Goal: Information Seeking & Learning: Learn about a topic

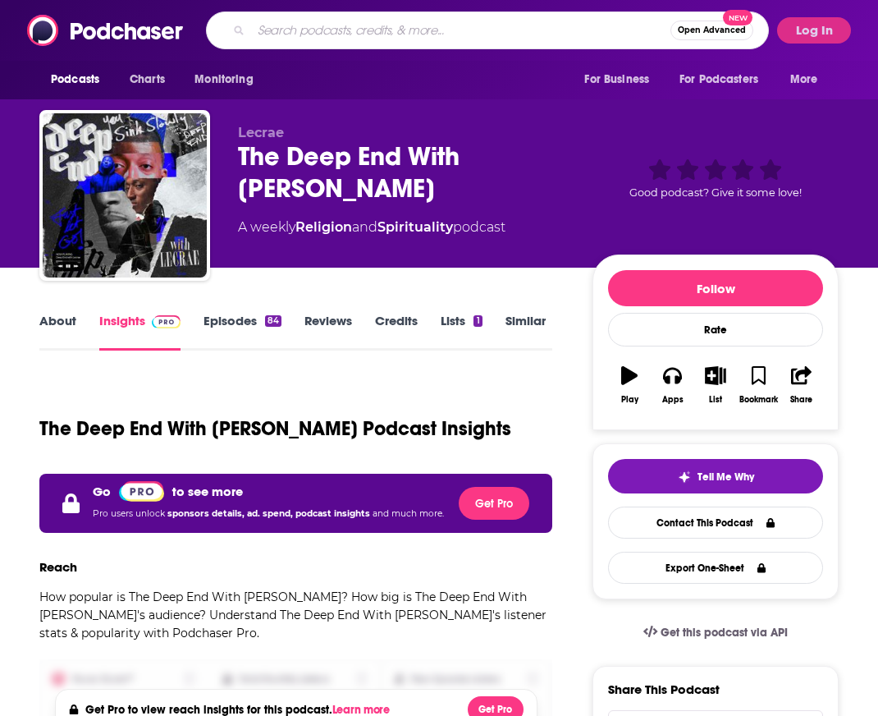
click at [378, 30] on input "Search podcasts, credits, & more..." at bounding box center [460, 30] width 419 height 26
type input "[PERSON_NAME]"
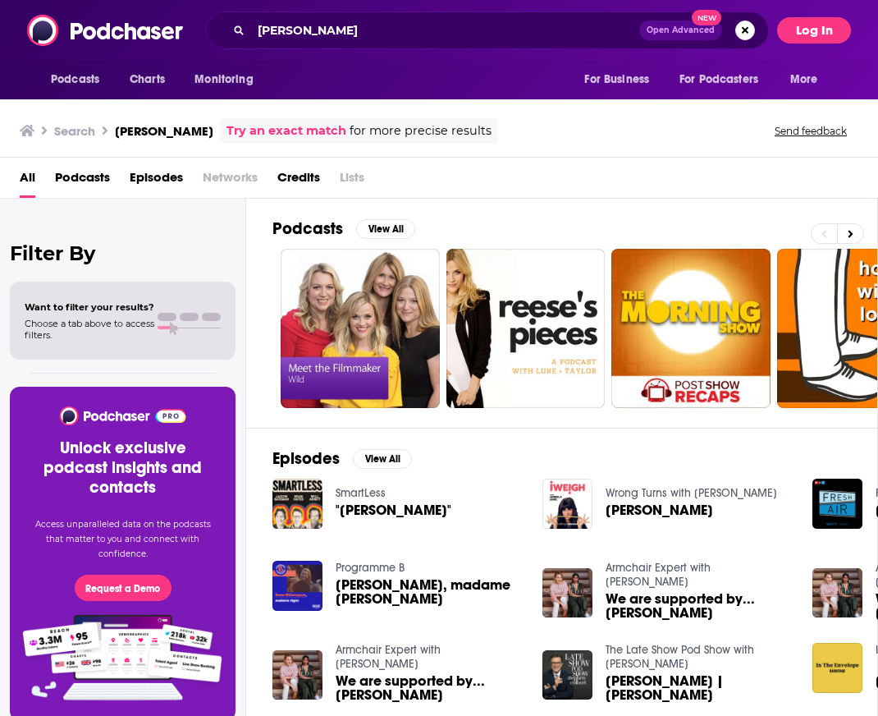
click at [831, 29] on button "Log In" at bounding box center [814, 30] width 74 height 26
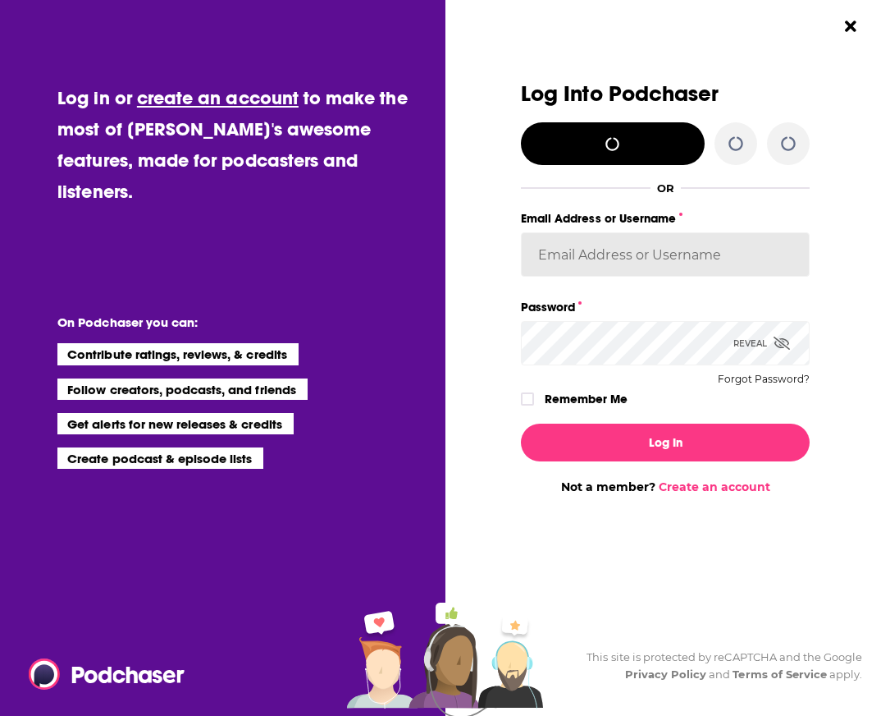
type input "KatieP"
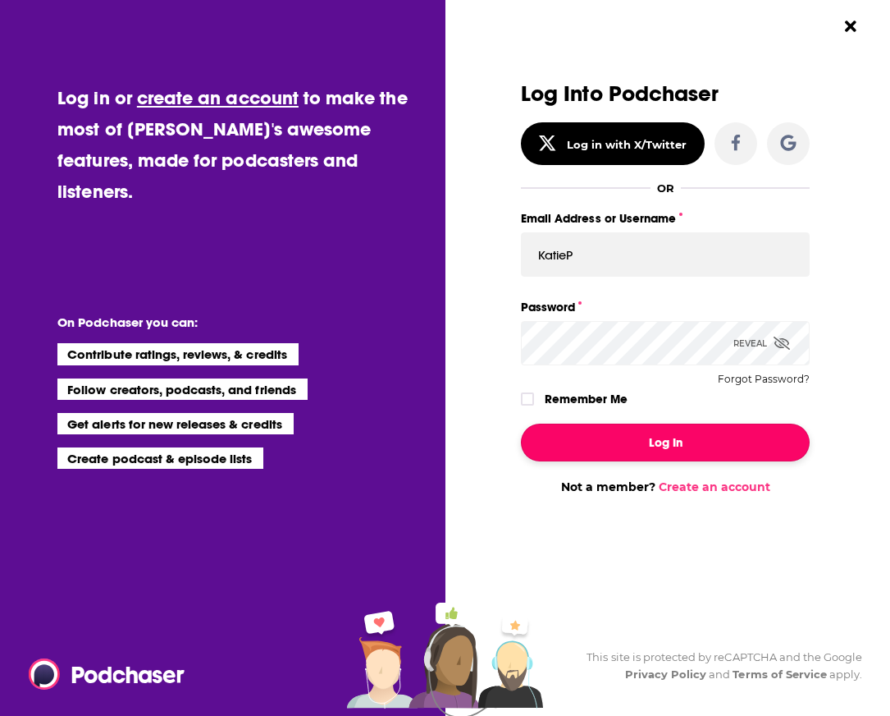
click at [693, 445] on button "Log In" at bounding box center [665, 442] width 289 height 38
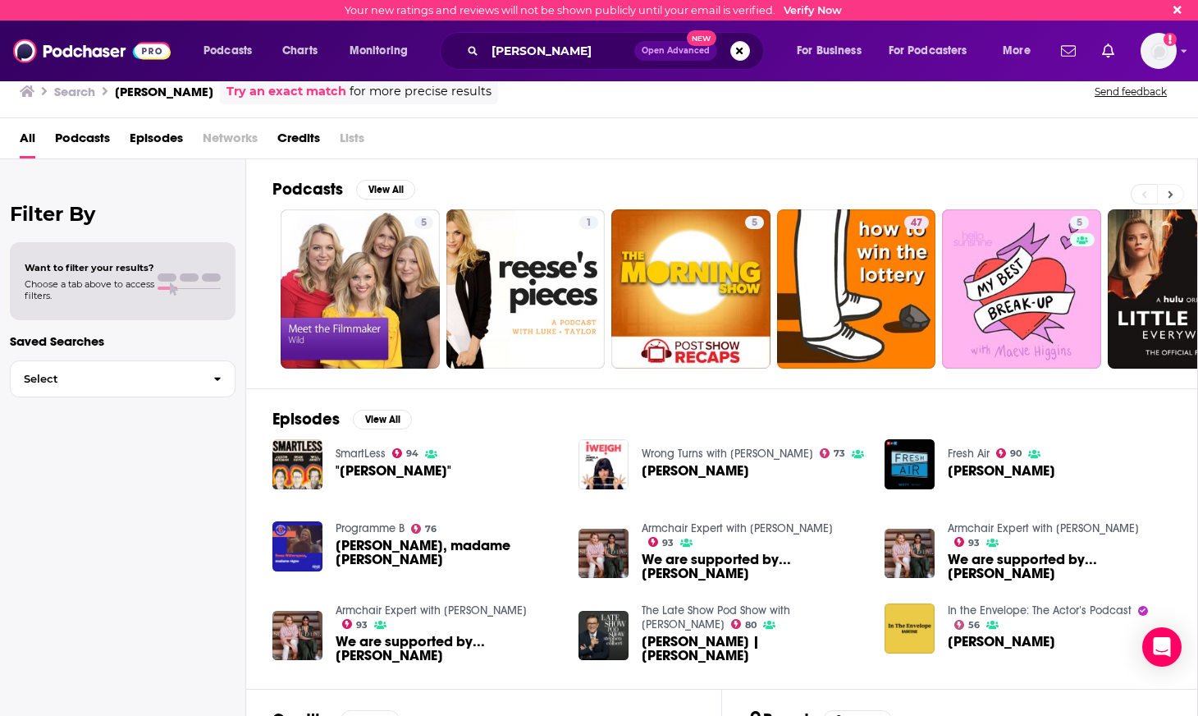
click at [877, 199] on button at bounding box center [1170, 194] width 27 height 21
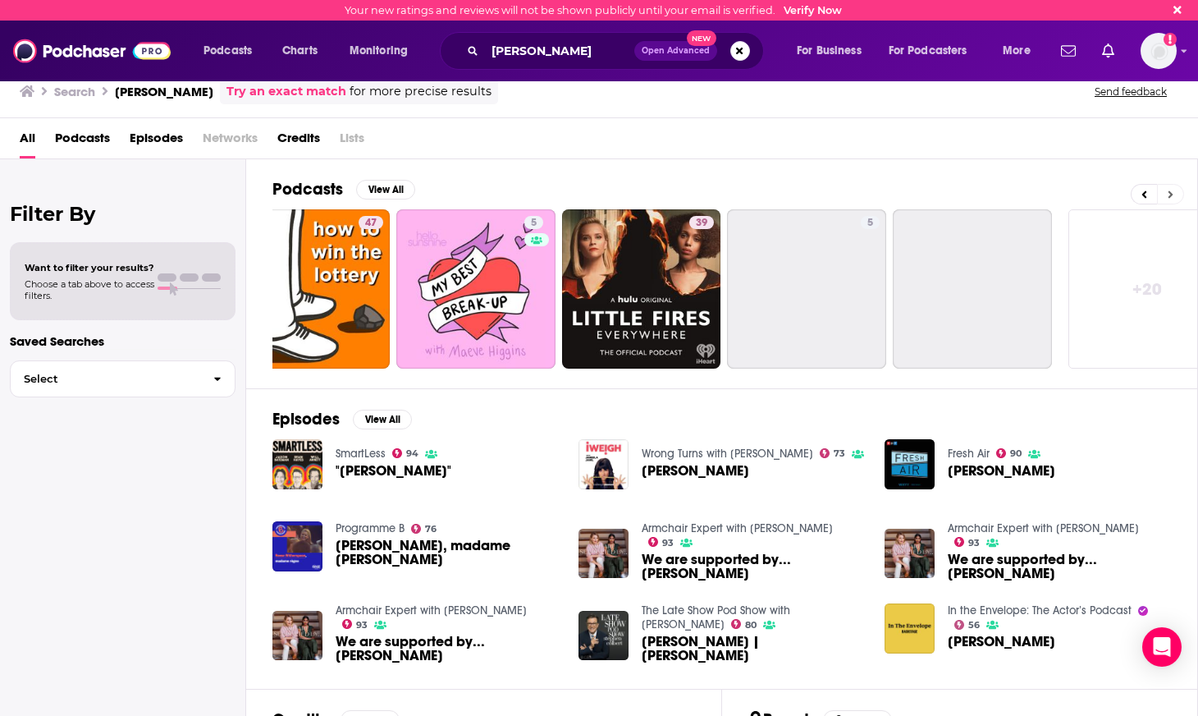
scroll to position [0, 582]
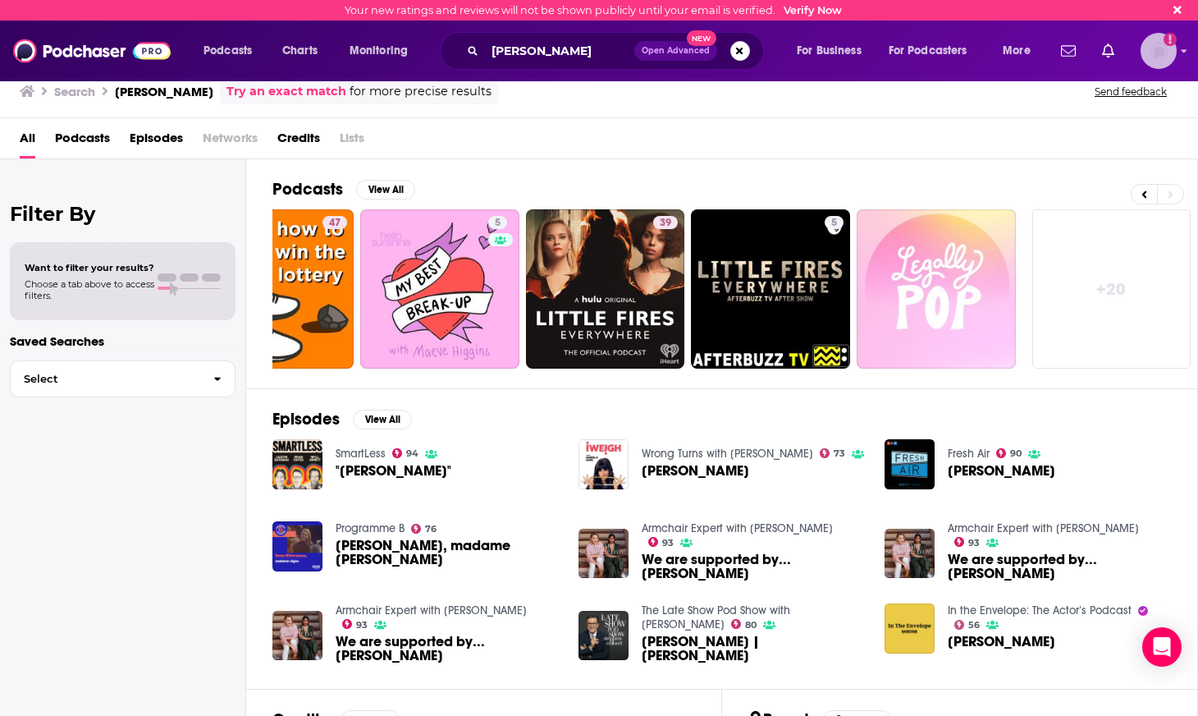
click at [877, 56] on img "Logged in as KatieP" at bounding box center [1159, 51] width 36 height 36
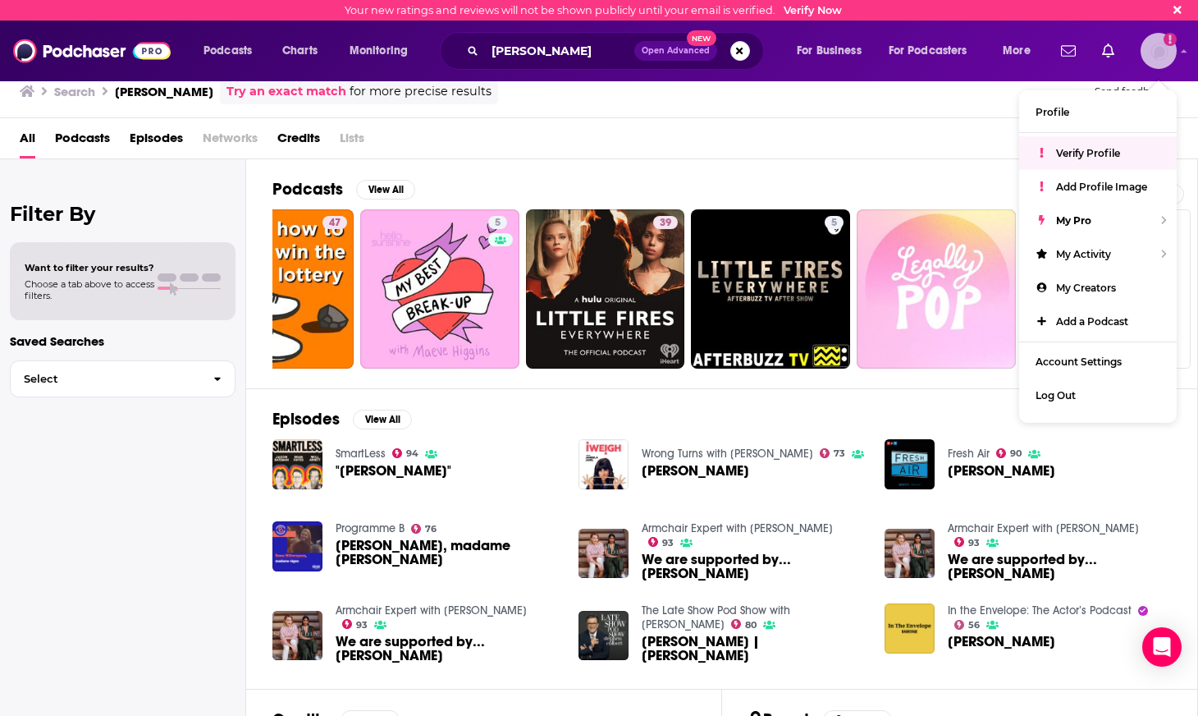
click at [877, 152] on span "Verify Profile" at bounding box center [1088, 153] width 64 height 12
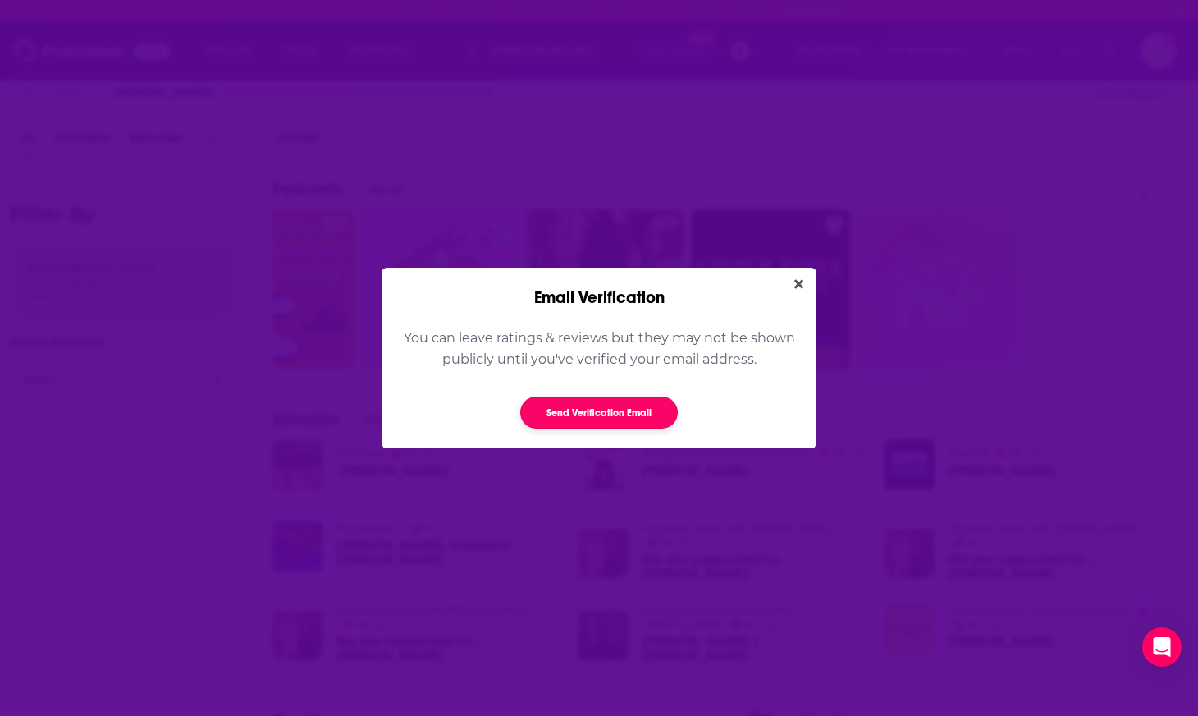
click at [609, 421] on button "Send Verification Email" at bounding box center [599, 412] width 158 height 32
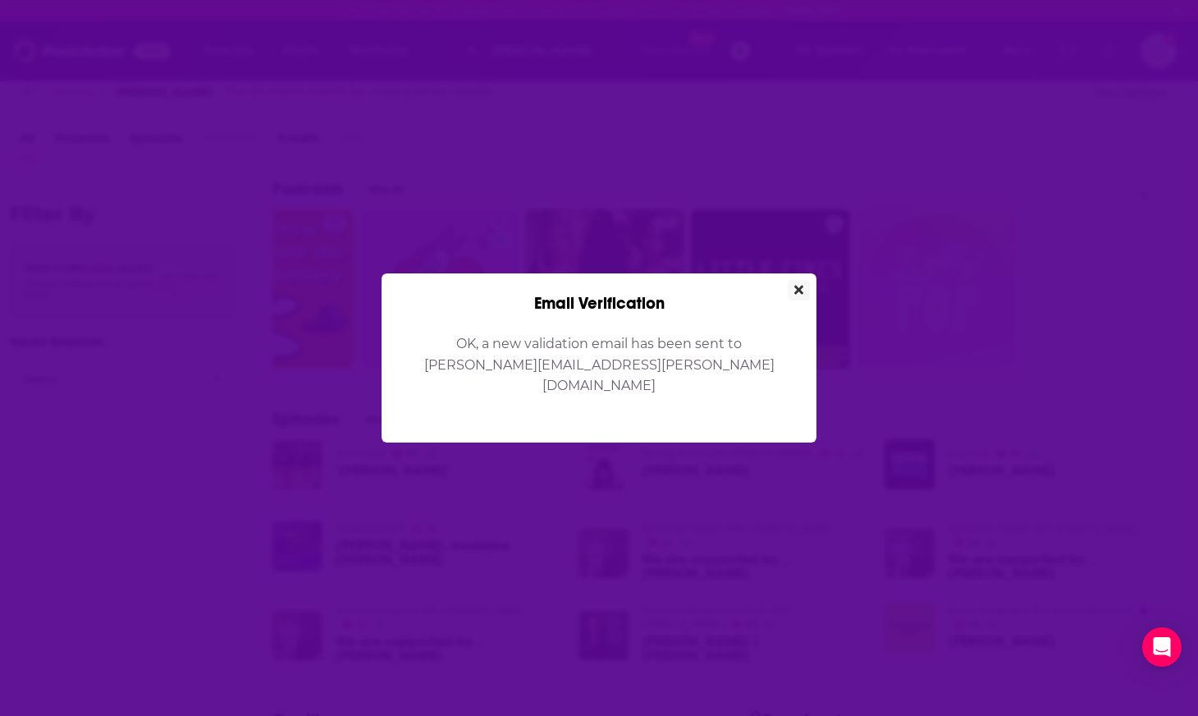
click at [807, 293] on button "Close" at bounding box center [799, 290] width 22 height 21
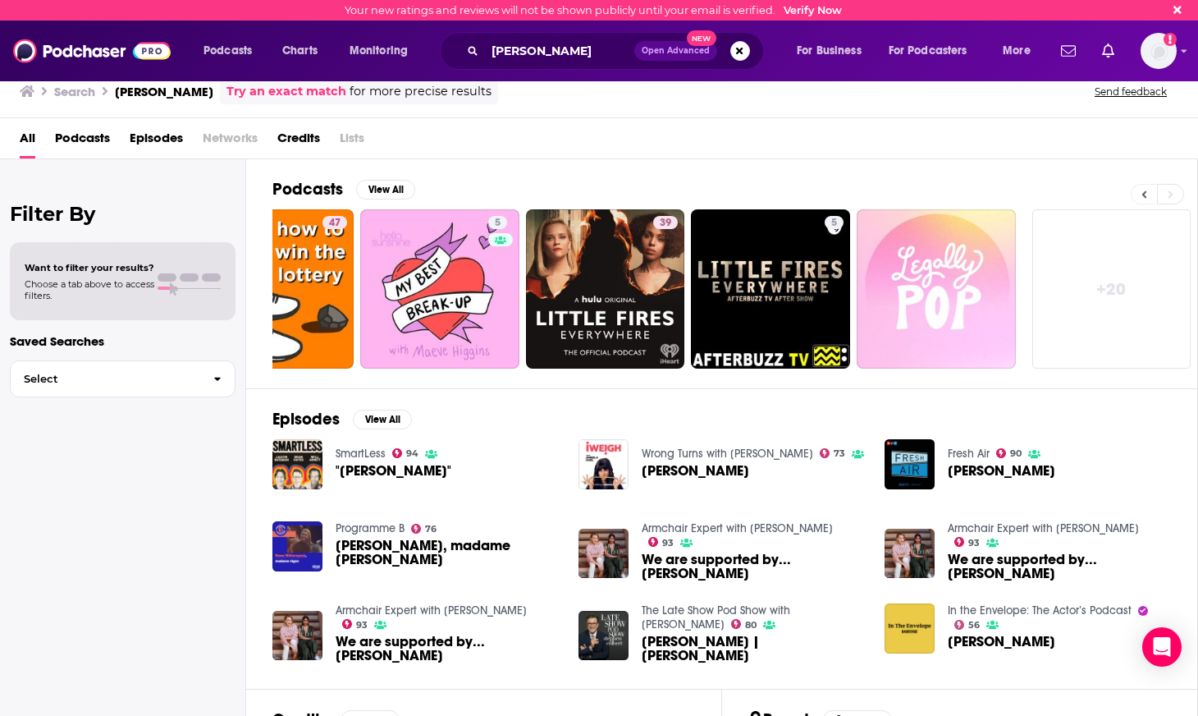
click at [877, 193] on icon at bounding box center [1145, 194] width 6 height 11
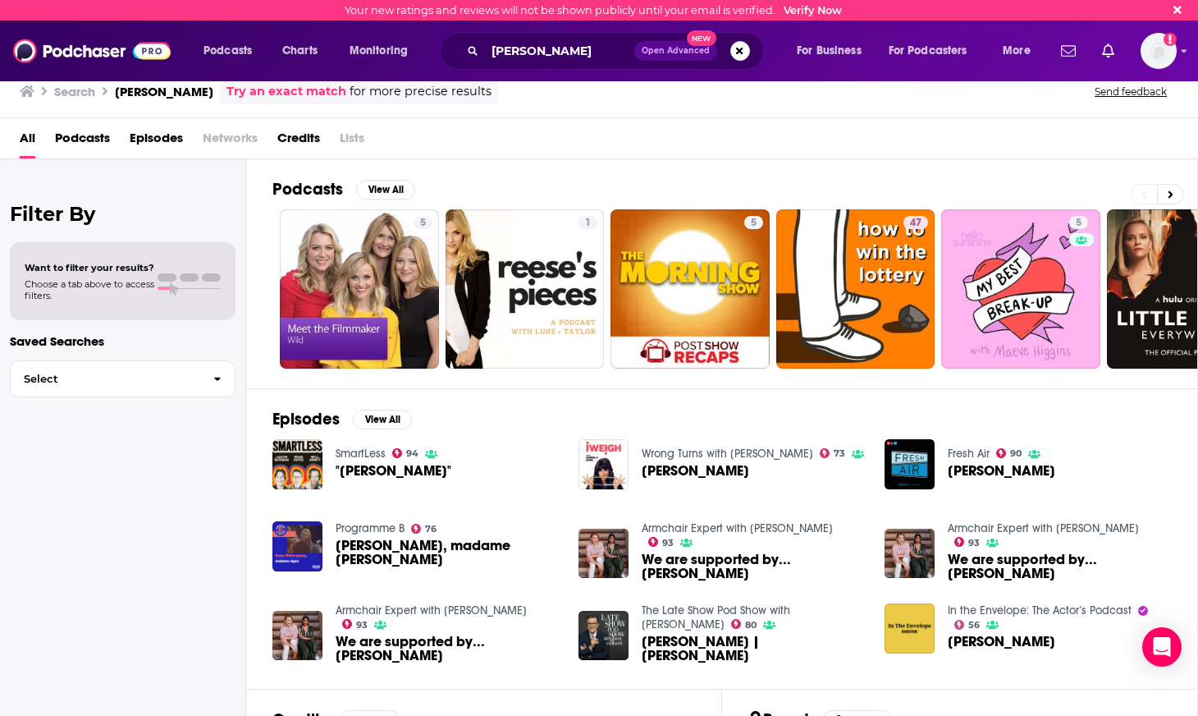
scroll to position [0, 0]
click at [877, 194] on button at bounding box center [1170, 194] width 27 height 21
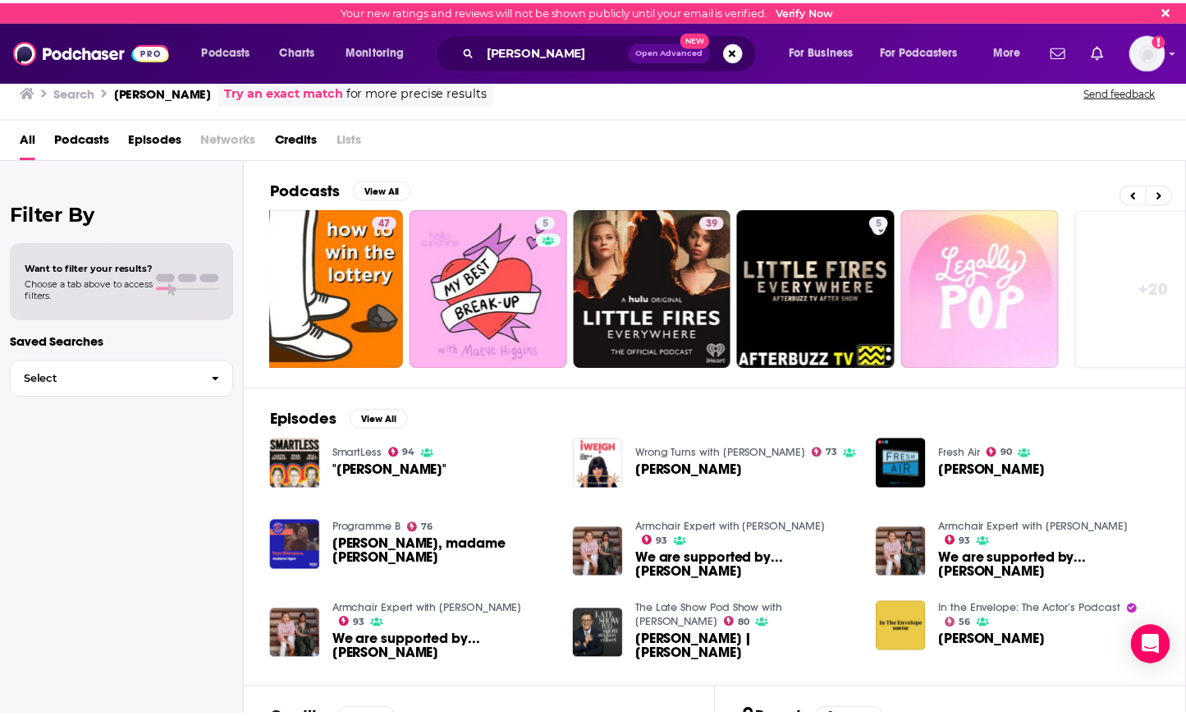
scroll to position [0, 582]
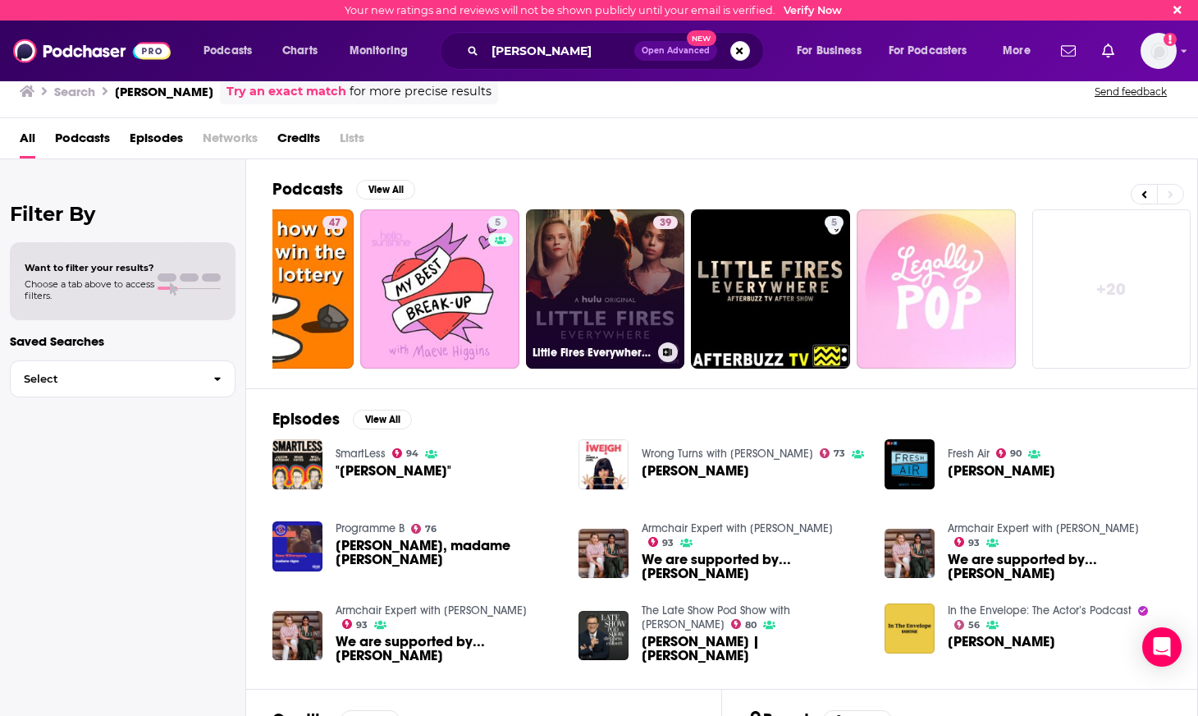
click at [588, 300] on link "39 Little Fires Everywhere - The Official Podcast" at bounding box center [605, 288] width 159 height 159
